Goal: Navigation & Orientation: Find specific page/section

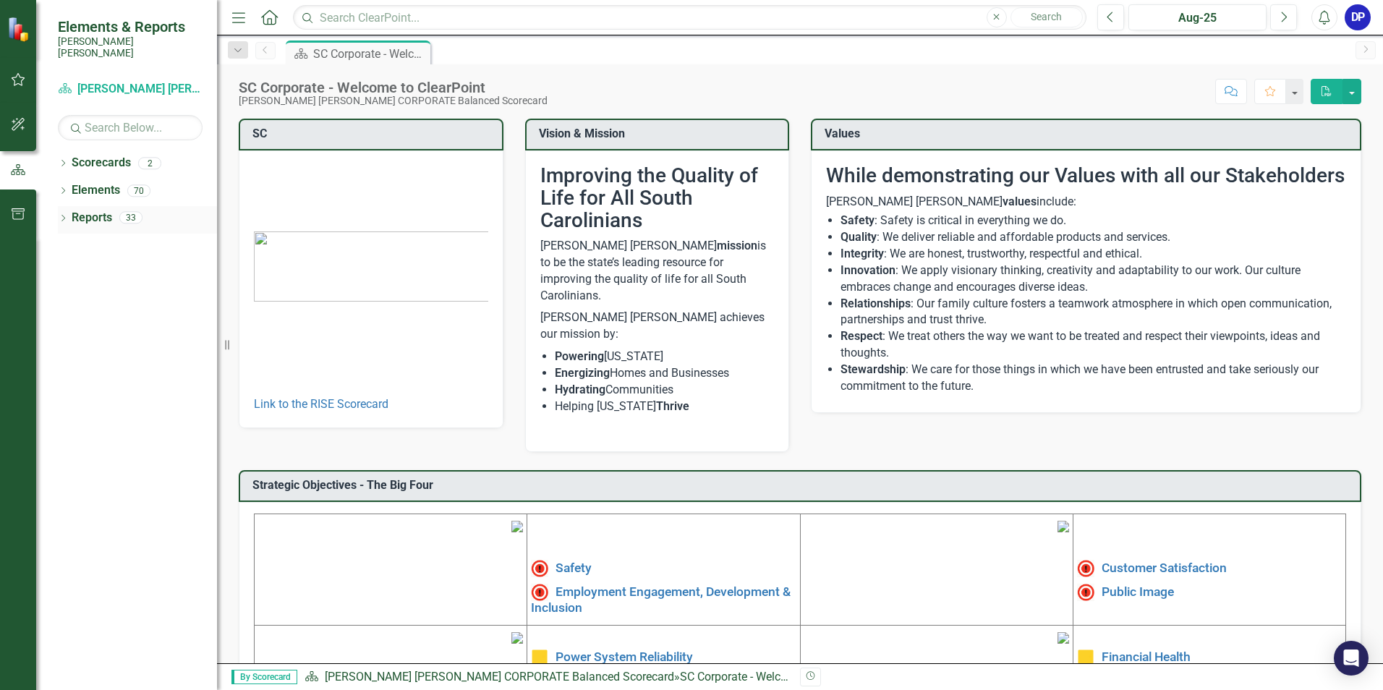
click at [132, 213] on div "Reports 33" at bounding box center [144, 219] width 145 height 27
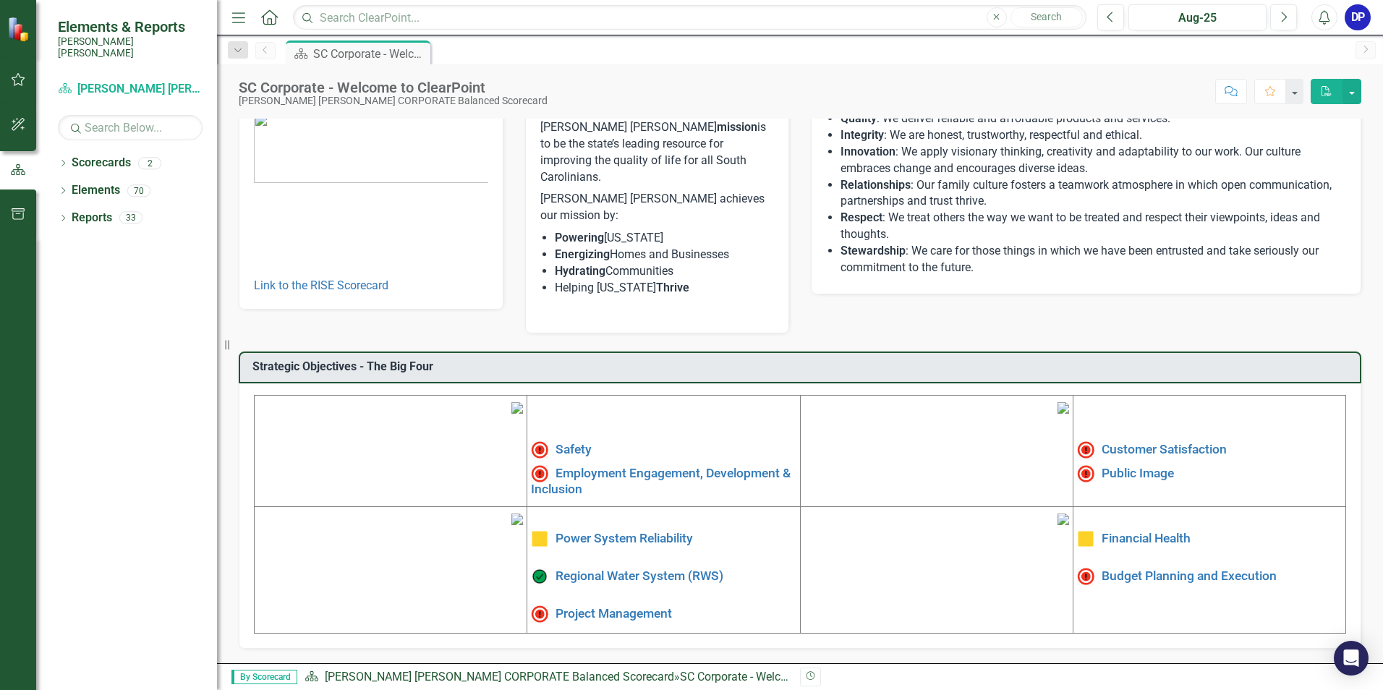
scroll to position [218, 0]
click at [1077, 568] on img at bounding box center [1085, 576] width 17 height 17
click at [1126, 569] on link "Budget Planning and Execution" at bounding box center [1189, 576] width 175 height 14
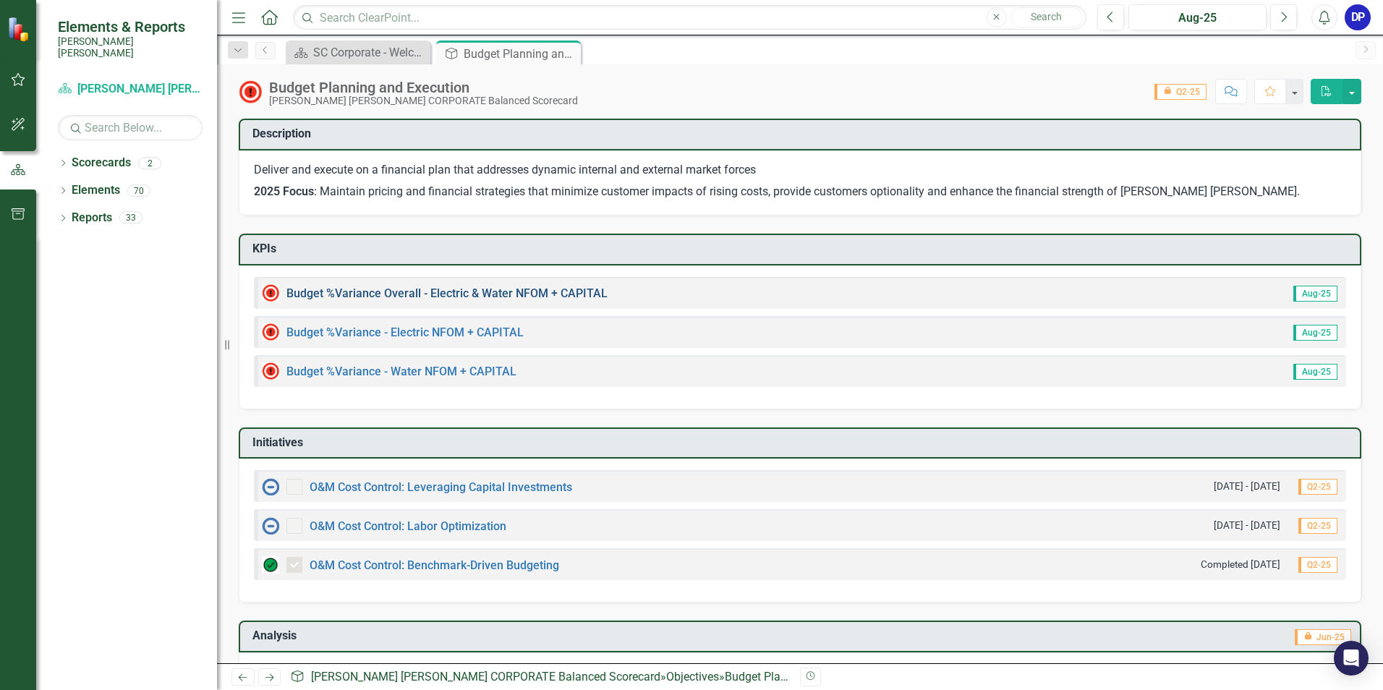
click at [535, 299] on link "Budget %Variance Overall - Electric & Water NFOM + CAPITAL" at bounding box center [446, 293] width 321 height 14
click at [447, 335] on link "Budget %Variance​ - Electric NFOM + CAPITAL" at bounding box center [404, 333] width 237 height 14
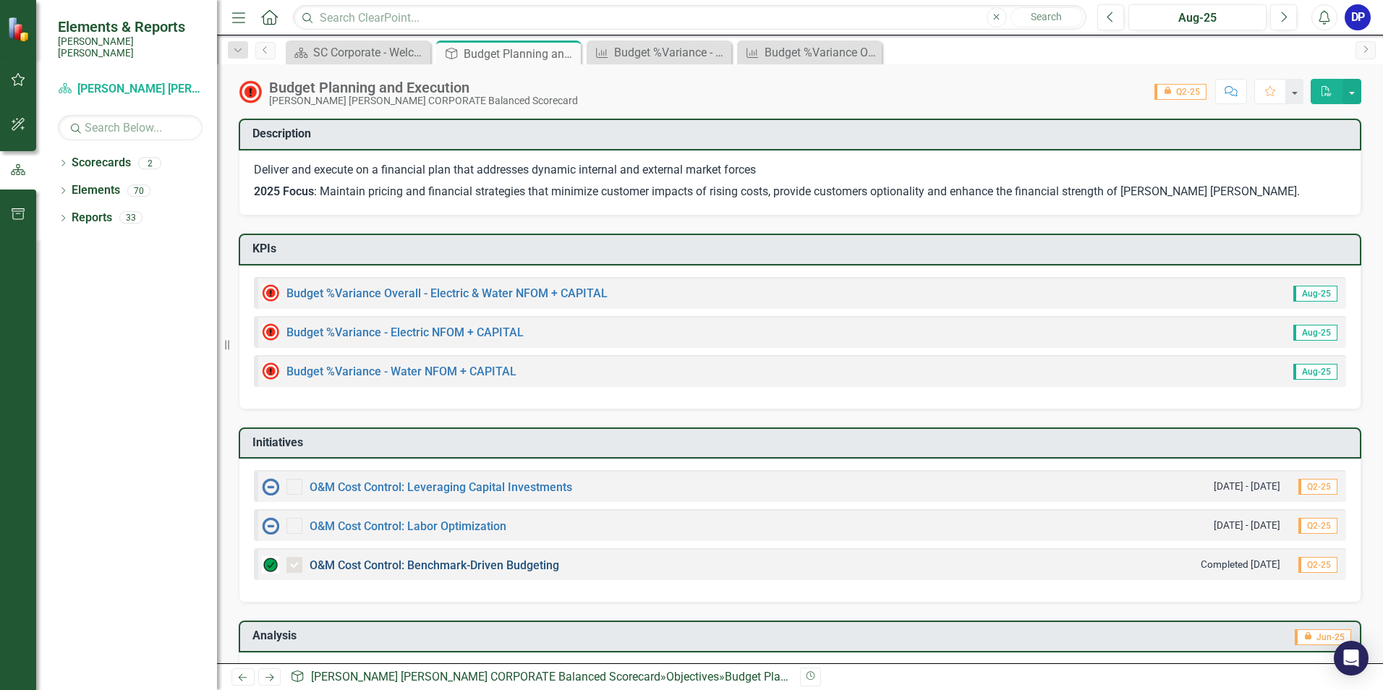
click at [396, 571] on link "O&M Cost Control: Benchmark-Driven Budgeting" at bounding box center [435, 565] width 250 height 14
click at [400, 491] on link "O&M Cost Control: Leveraging Capital Investments" at bounding box center [441, 487] width 263 height 14
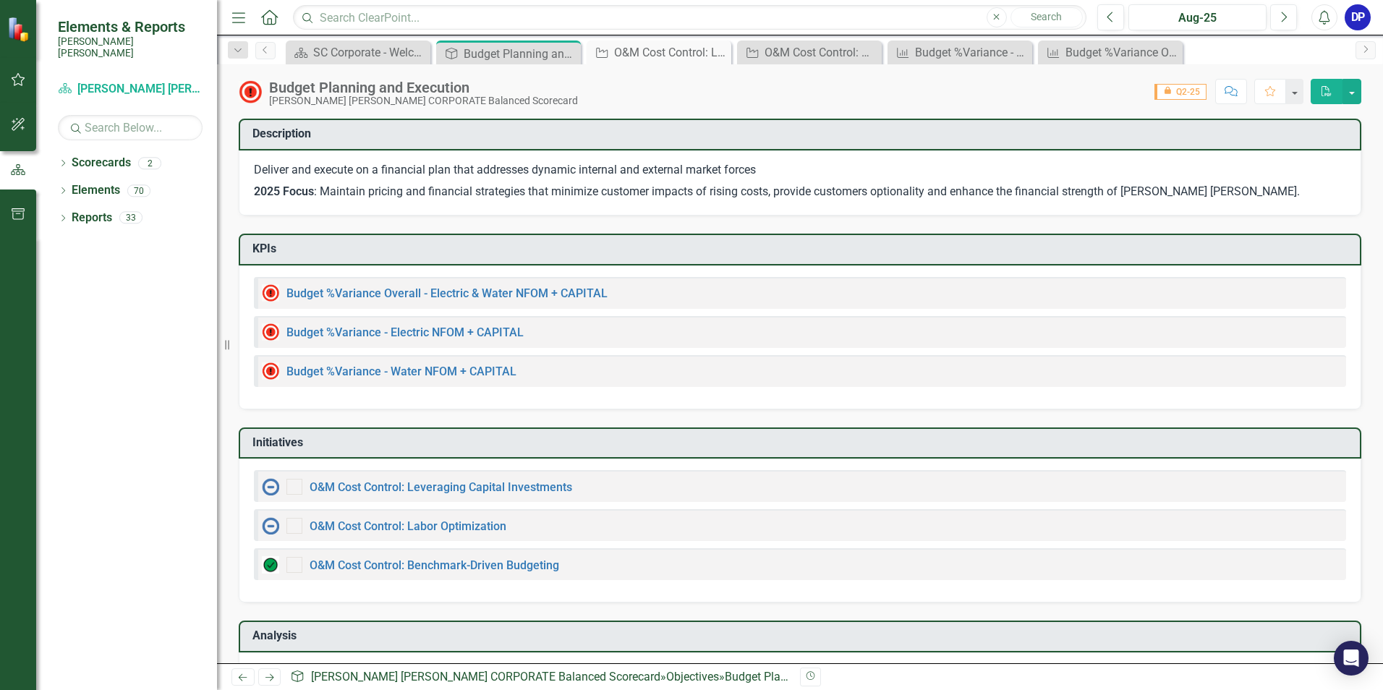
checkbox input "true"
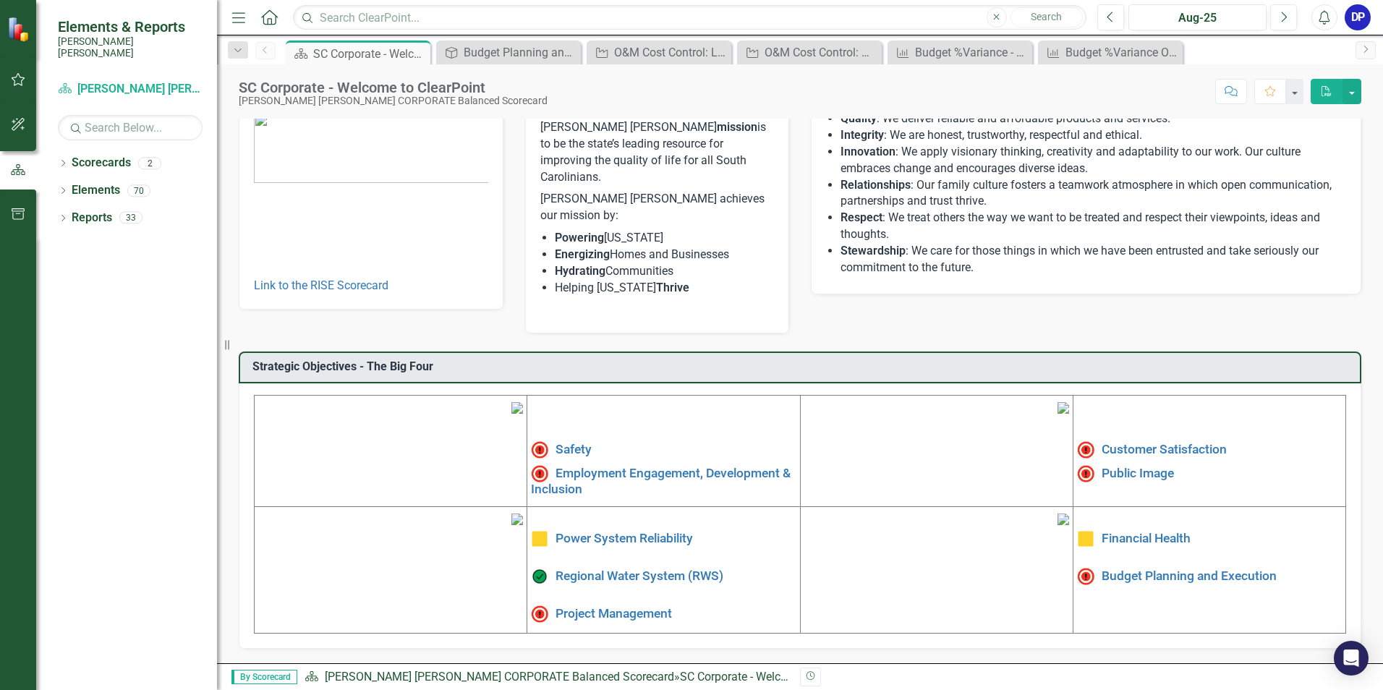
scroll to position [218, 0]
click at [574, 465] on link "Employment Engagement, Development & Inclusion" at bounding box center [661, 480] width 260 height 30
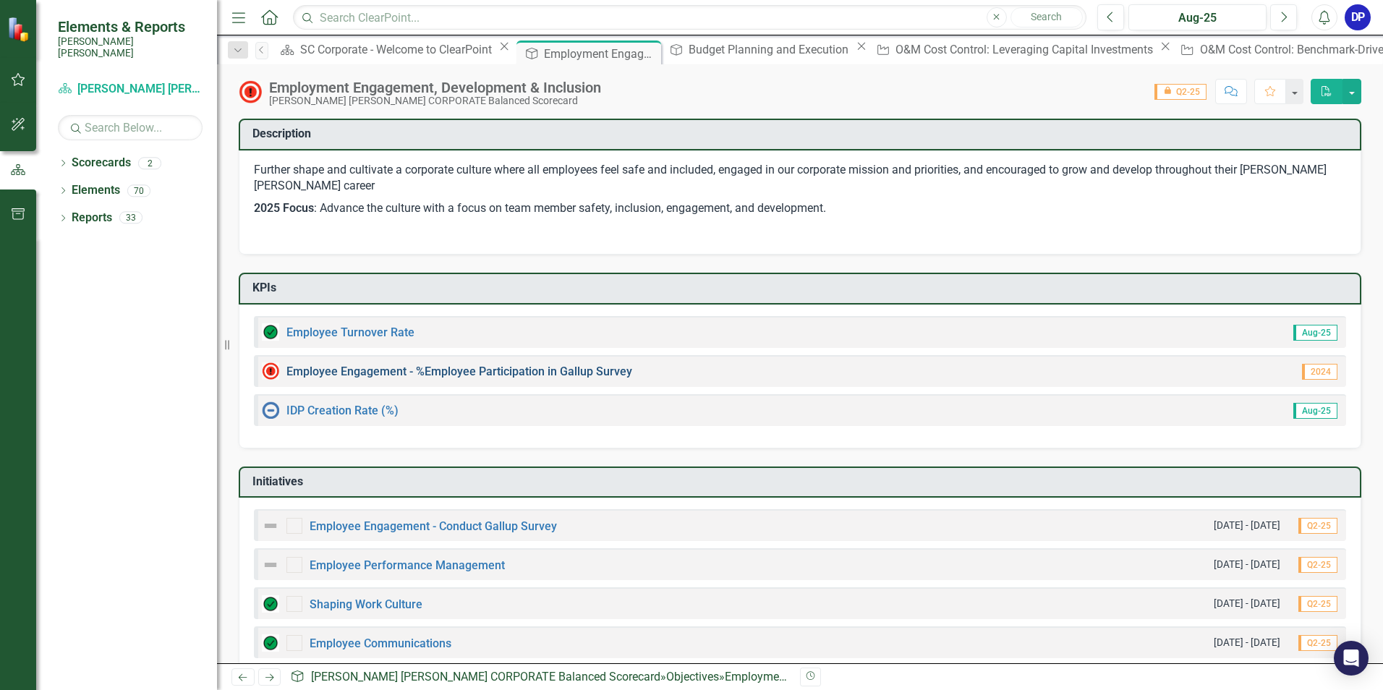
click at [496, 374] on link "Employee Engagement - %Employee Participation in Gallup Survey​" at bounding box center [459, 372] width 346 height 14
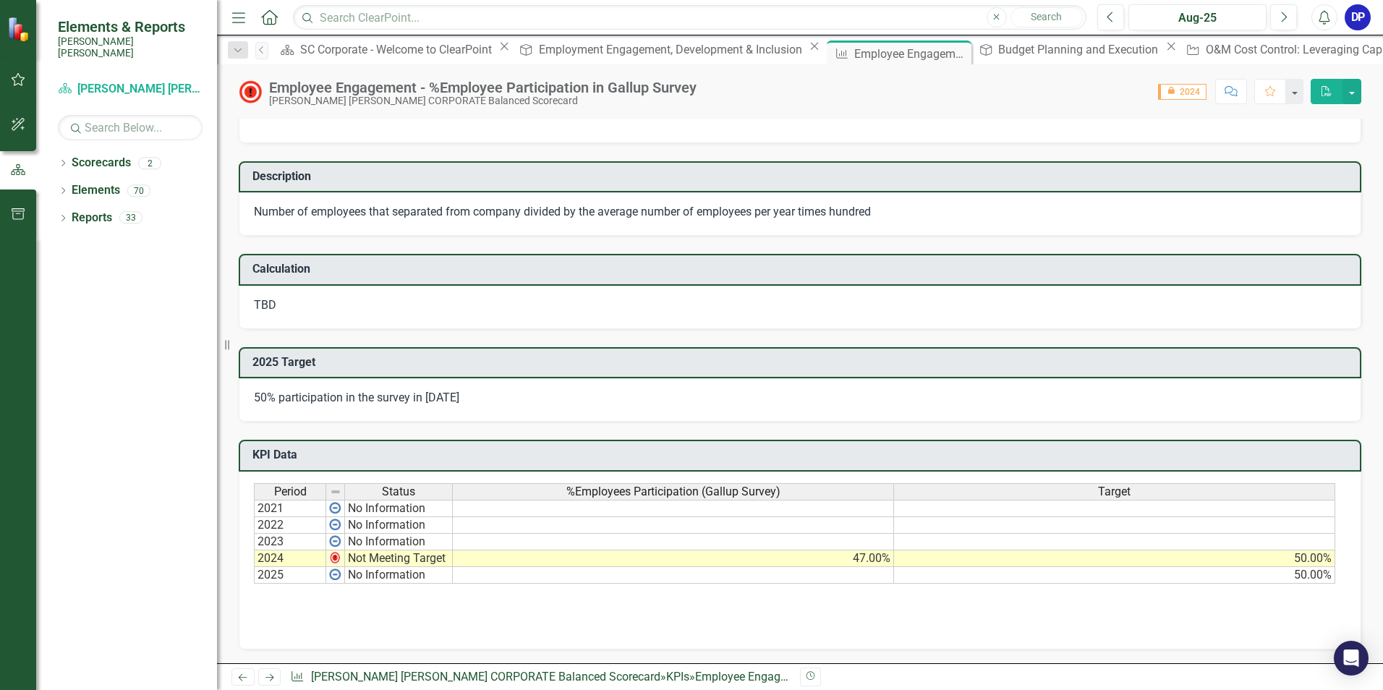
scroll to position [72, 0]
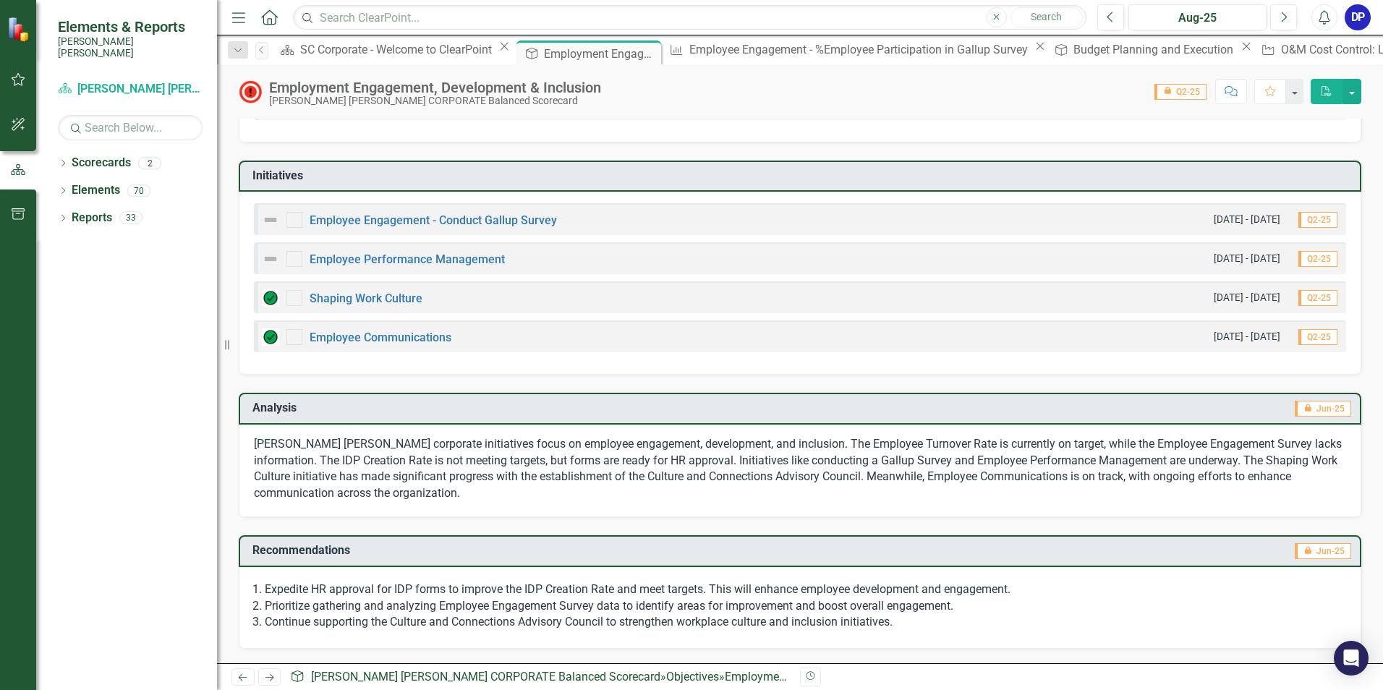
scroll to position [17, 0]
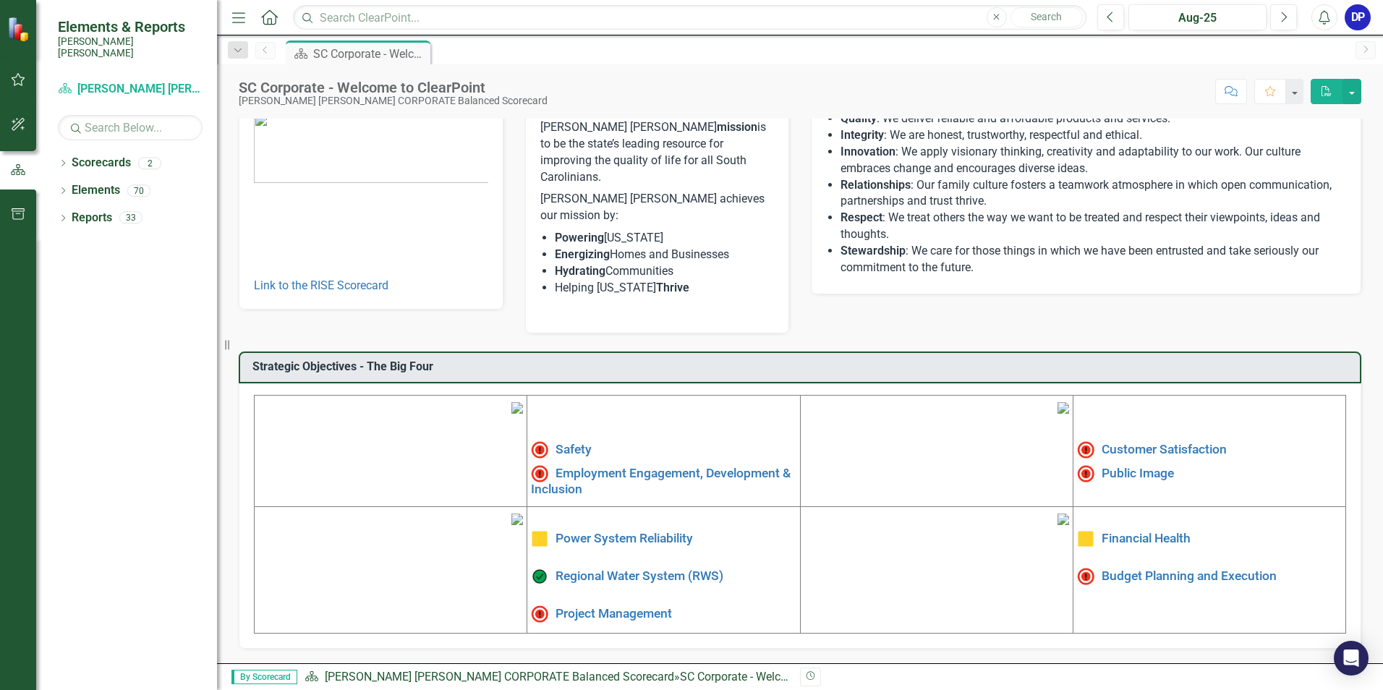
scroll to position [218, 0]
click at [1160, 531] on link "Financial Health" at bounding box center [1146, 538] width 89 height 14
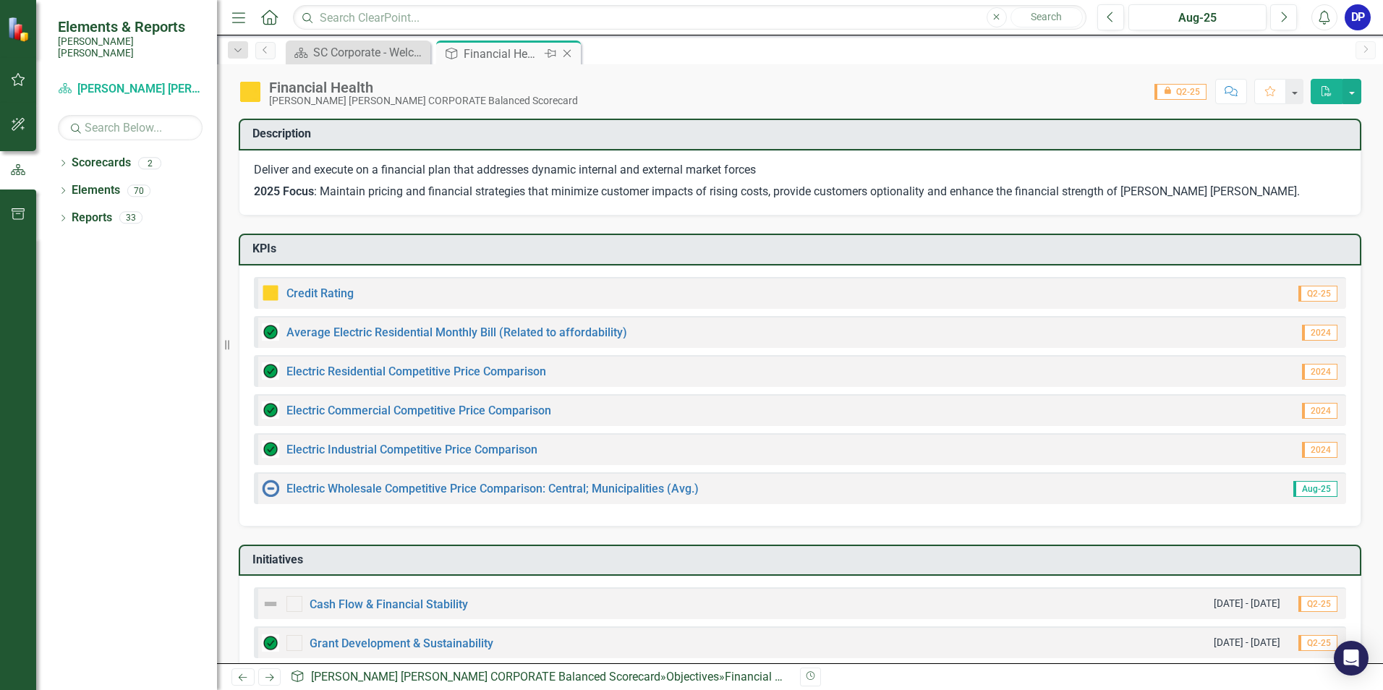
click at [478, 53] on div "Financial Health" at bounding box center [502, 54] width 77 height 18
click at [487, 54] on div "Financial Health" at bounding box center [502, 54] width 77 height 18
click at [399, 56] on div "SC Corporate - Welcome to ClearPoint" at bounding box center [360, 52] width 95 height 18
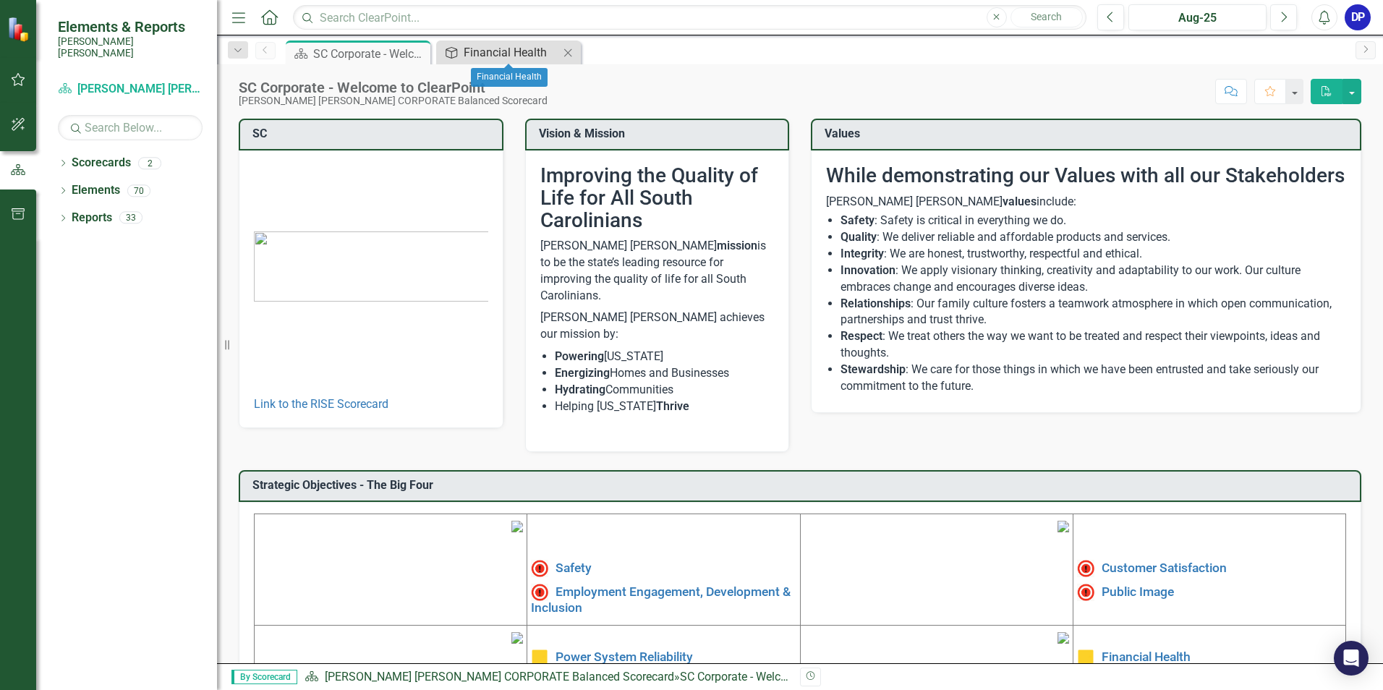
click at [476, 57] on div "Financial Health" at bounding box center [511, 52] width 95 height 18
click at [144, 184] on div "70" at bounding box center [138, 190] width 23 height 12
click at [107, 182] on link "Elements" at bounding box center [96, 190] width 48 height 17
click at [138, 184] on div "70" at bounding box center [138, 190] width 23 height 12
